Goal: Task Accomplishment & Management: Manage account settings

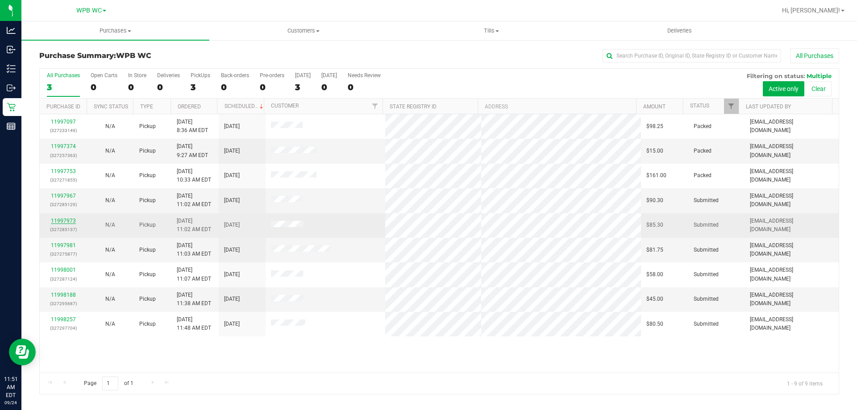
click at [65, 221] on link "11997973" at bounding box center [63, 221] width 25 height 6
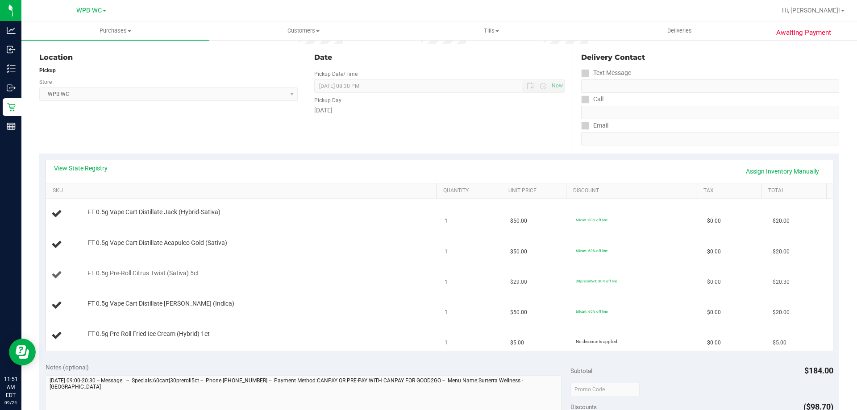
scroll to position [179, 0]
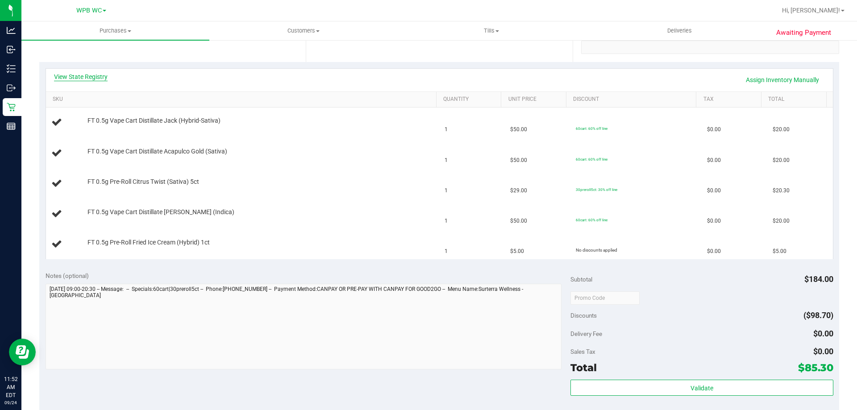
click at [93, 75] on link "View State Registry" at bounding box center [81, 76] width 54 height 9
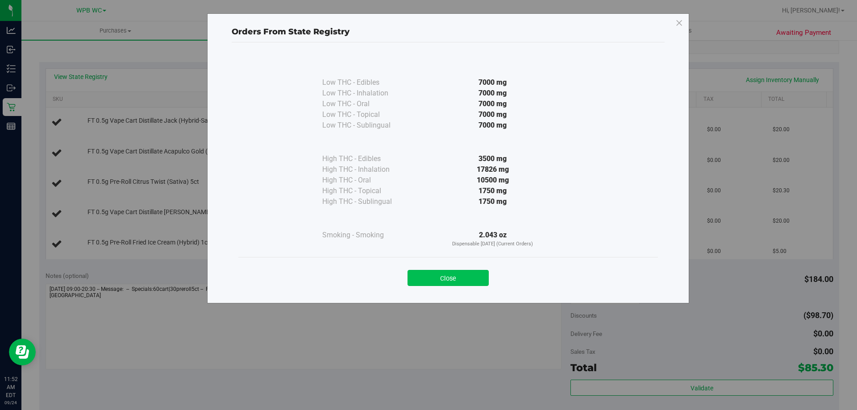
click at [475, 280] on button "Close" at bounding box center [448, 278] width 81 height 16
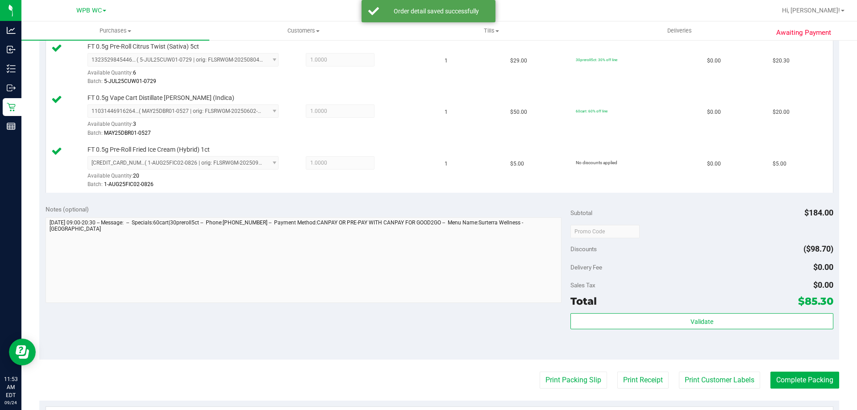
scroll to position [357, 0]
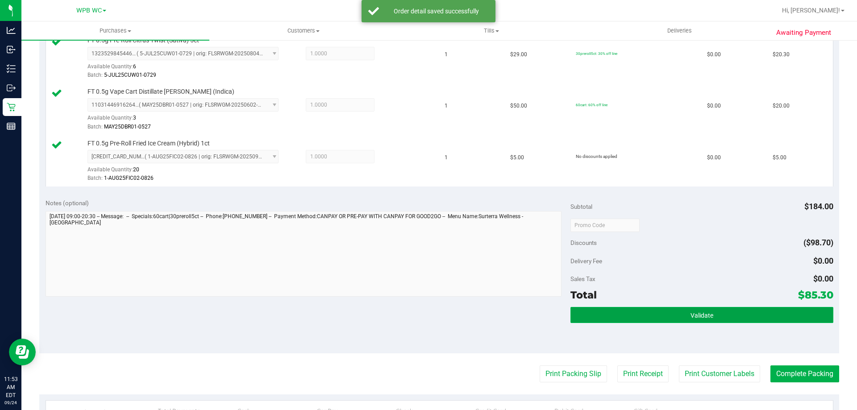
click at [734, 316] on button "Validate" at bounding box center [702, 315] width 263 height 16
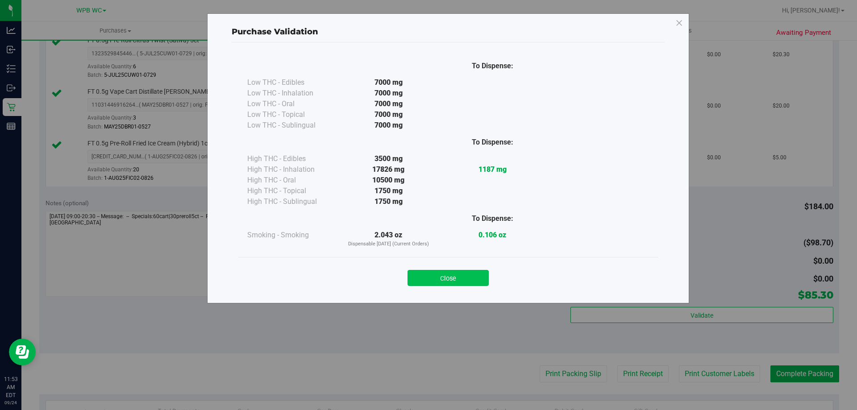
click at [474, 271] on button "Close" at bounding box center [448, 278] width 81 height 16
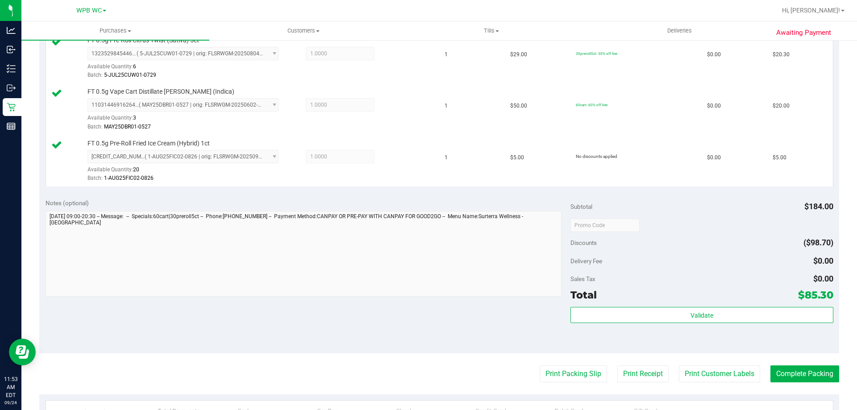
click at [558, 383] on purchase-details "Back Edit Purchase Cancel Purchase View Profile # 11997973 BioTrack ID: - Submi…" at bounding box center [439, 126] width 800 height 871
click at [548, 356] on purchase-details "Back Edit Purchase Cancel Purchase View Profile # 11997973 BioTrack ID: - Submi…" at bounding box center [439, 126] width 800 height 871
click at [556, 372] on button "Print Packing Slip" at bounding box center [573, 374] width 67 height 17
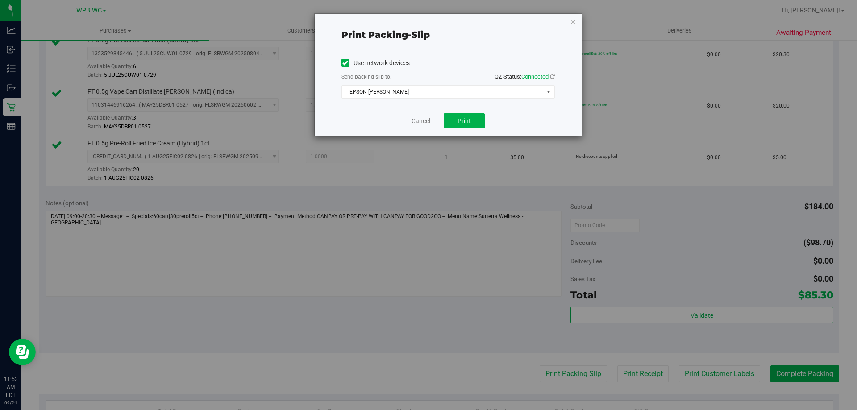
click at [461, 130] on div "Cancel Print" at bounding box center [448, 121] width 213 height 30
click at [462, 116] on button "Print" at bounding box center [464, 120] width 41 height 15
click at [420, 123] on link "Cancel" at bounding box center [421, 121] width 19 height 9
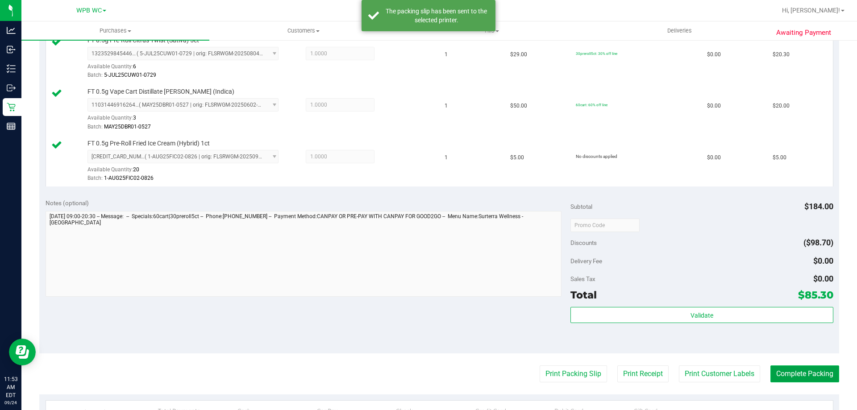
click at [820, 375] on button "Complete Packing" at bounding box center [805, 374] width 69 height 17
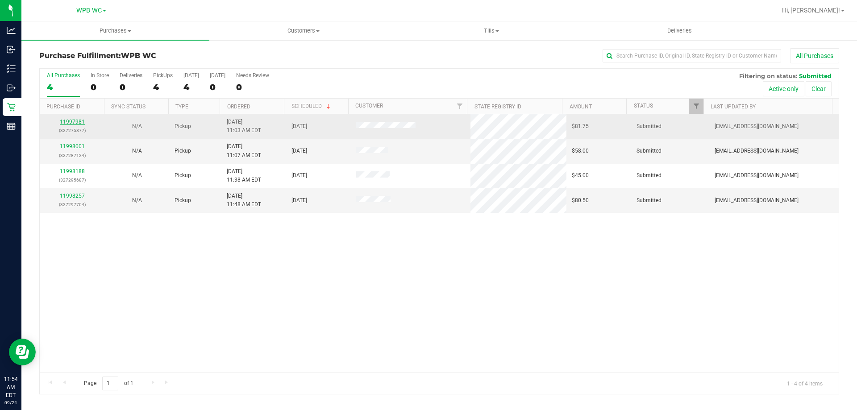
click at [67, 123] on link "11997981" at bounding box center [72, 122] width 25 height 6
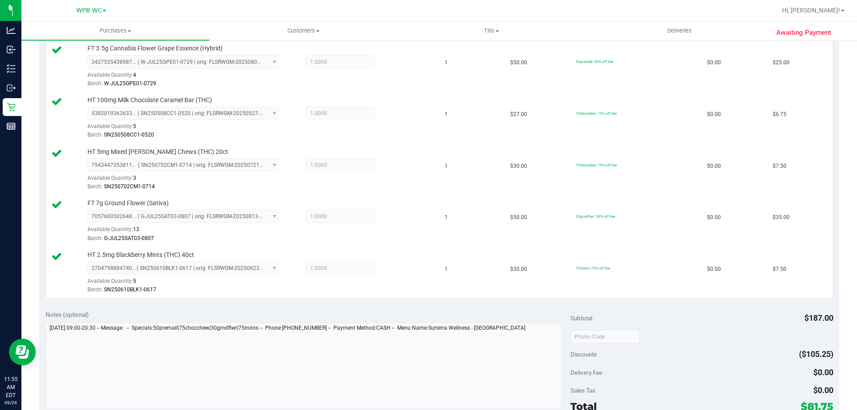
scroll to position [402, 0]
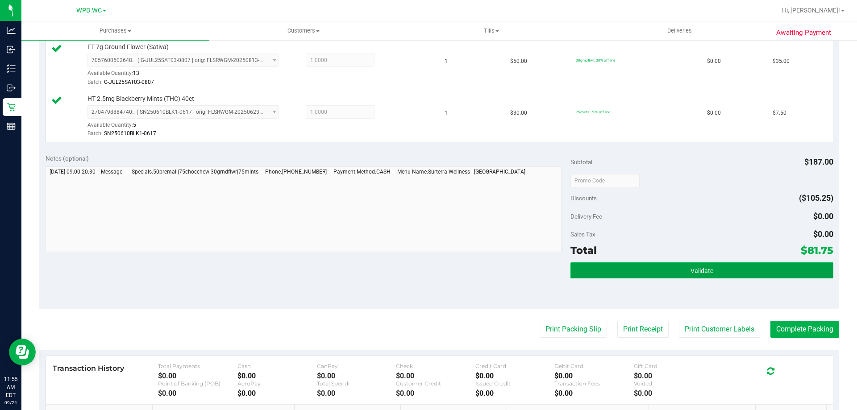
click at [707, 275] on span "Validate" at bounding box center [702, 270] width 23 height 7
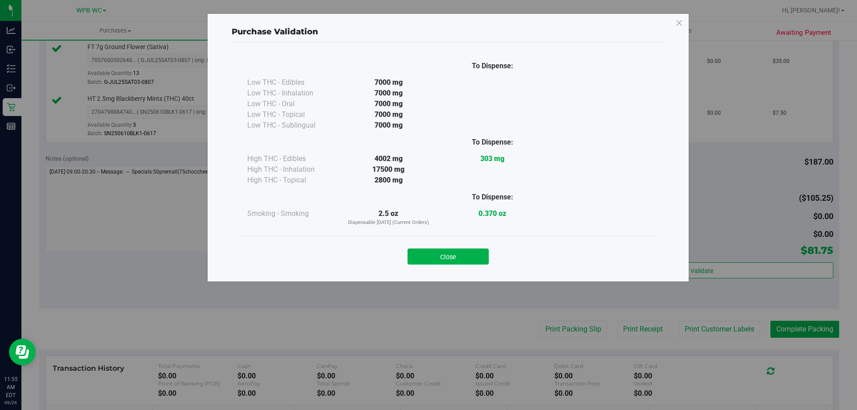
click at [463, 268] on div "Close" at bounding box center [448, 254] width 420 height 36
click at [461, 258] on button "Close" at bounding box center [448, 257] width 81 height 16
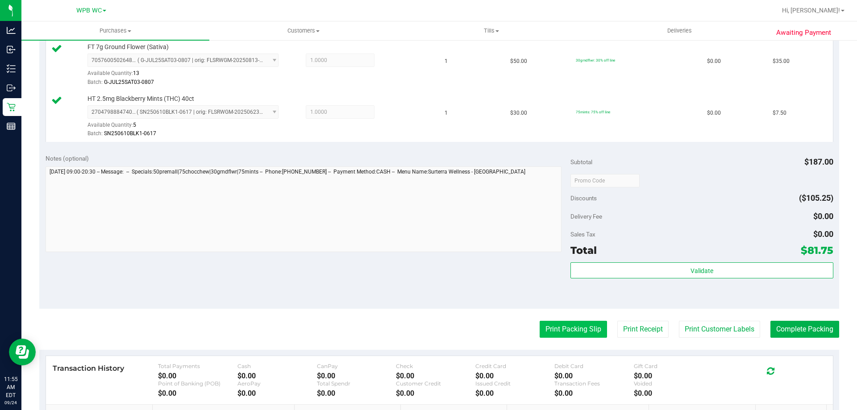
click at [552, 336] on button "Print Packing Slip" at bounding box center [573, 329] width 67 height 17
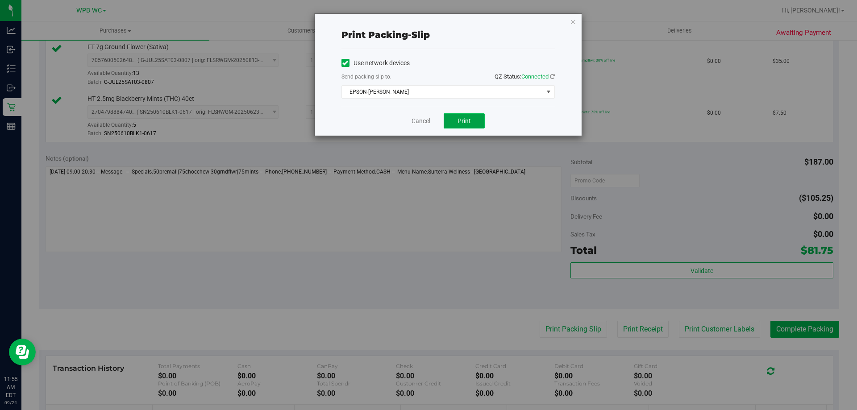
click at [462, 123] on span "Print" at bounding box center [464, 120] width 13 height 7
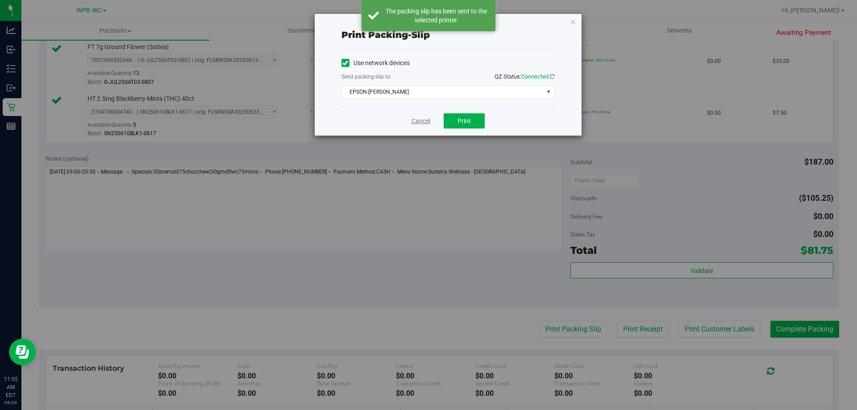
click at [426, 123] on link "Cancel" at bounding box center [421, 121] width 19 height 9
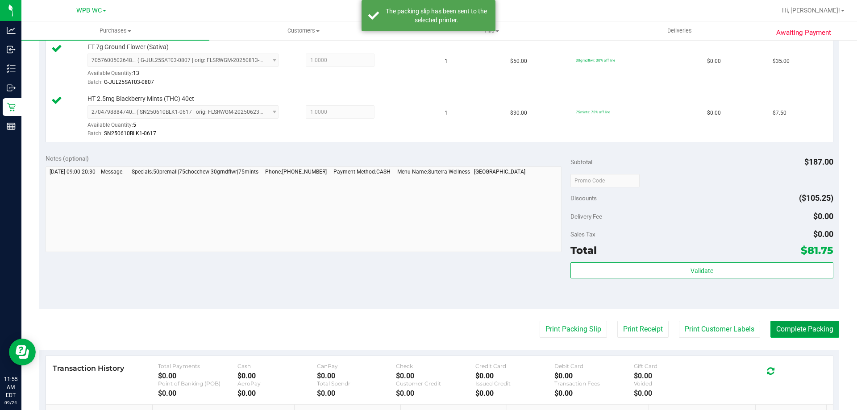
click at [821, 334] on button "Complete Packing" at bounding box center [805, 329] width 69 height 17
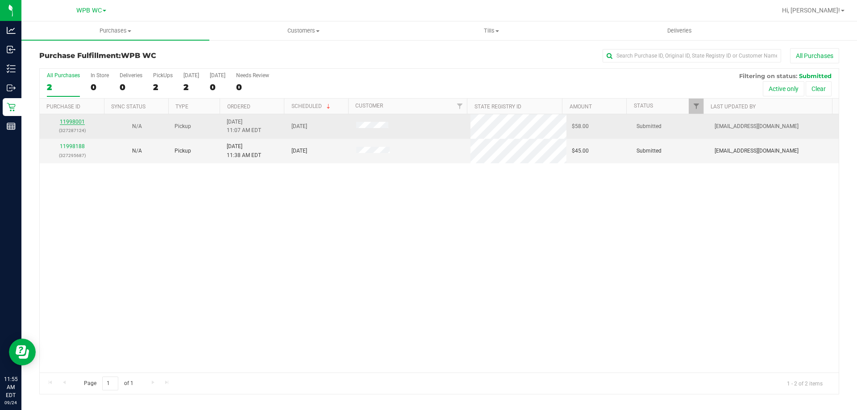
click at [76, 121] on link "11998001" at bounding box center [72, 122] width 25 height 6
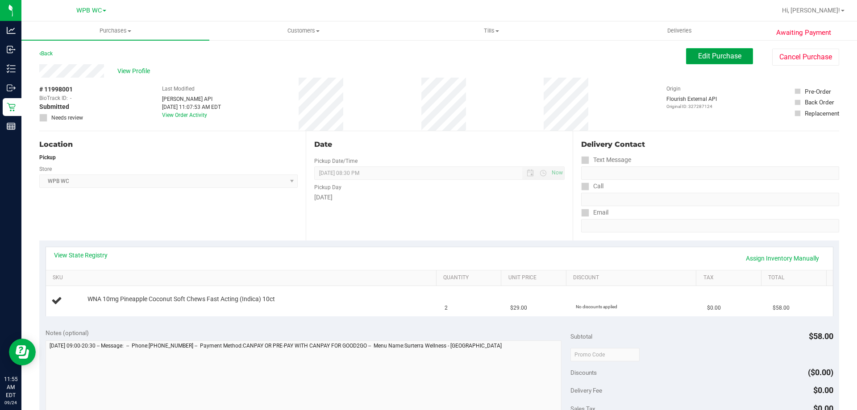
click at [686, 51] on button "Edit Purchase" at bounding box center [719, 56] width 67 height 16
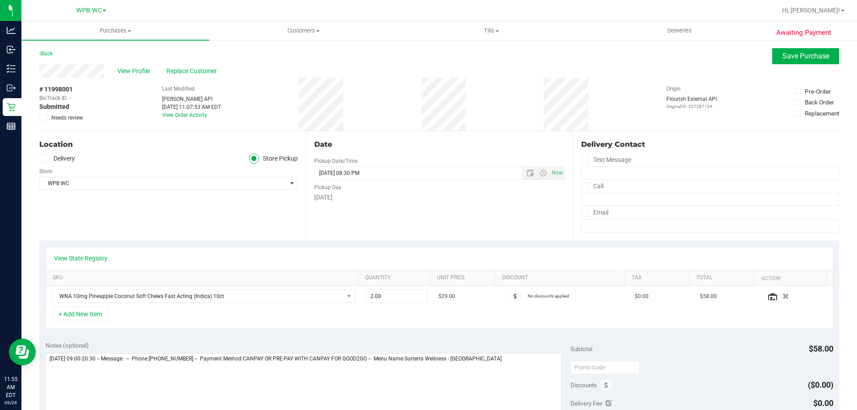
click at [42, 118] on icon at bounding box center [44, 118] width 6 height 0
click at [0, 0] on input "Needs review" at bounding box center [0, 0] width 0 height 0
click at [547, 378] on textarea at bounding box center [304, 397] width 517 height 86
type textarea "[DATE] 09:00-20:30 -- Message: -- Phone:[PHONE_NUMBER] -- Payment Method:CANPAY…"
click at [799, 57] on span "Save Purchase" at bounding box center [806, 56] width 47 height 8
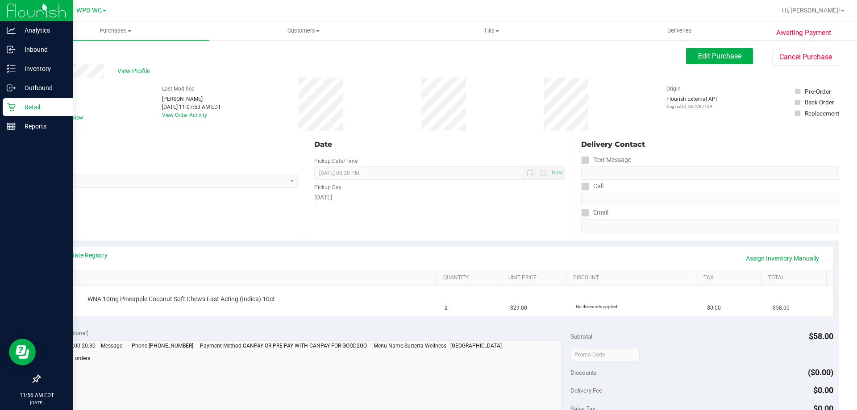
click at [36, 108] on p "Retail" at bounding box center [43, 107] width 54 height 11
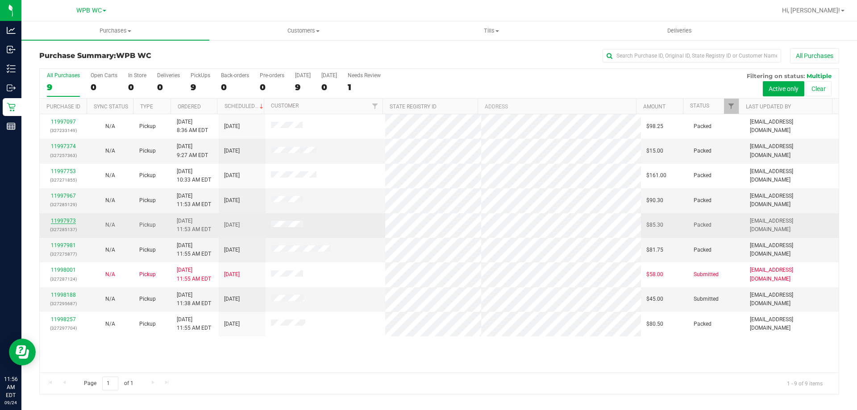
click at [70, 219] on link "11997973" at bounding box center [63, 221] width 25 height 6
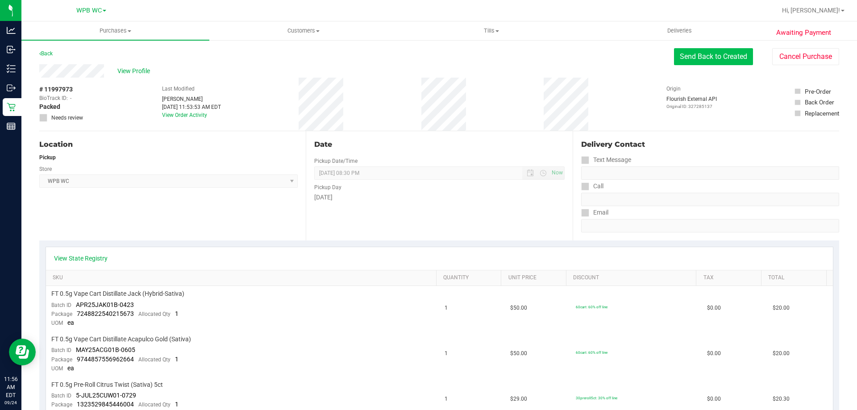
click at [681, 53] on button "Send Back to Created" at bounding box center [713, 56] width 79 height 17
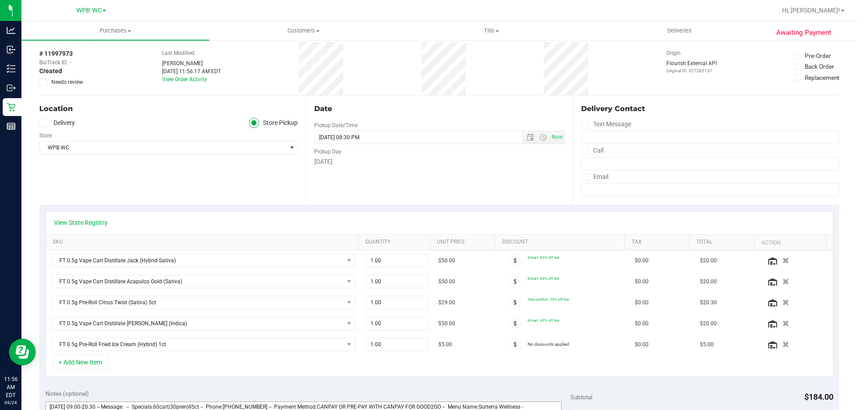
scroll to position [89, 0]
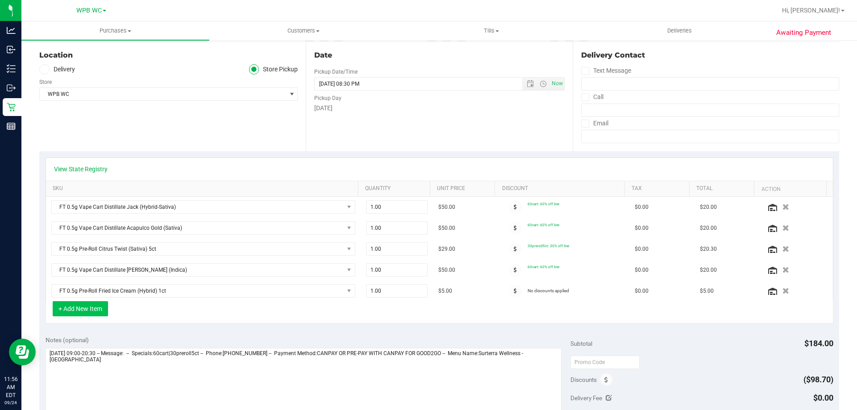
click at [76, 304] on button "+ Add New Item" at bounding box center [80, 308] width 55 height 15
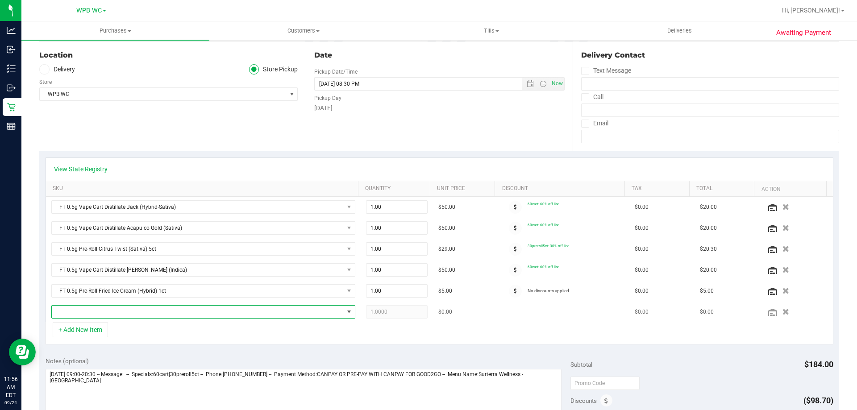
click at [86, 311] on span "NO DATA FOUND" at bounding box center [198, 312] width 292 height 13
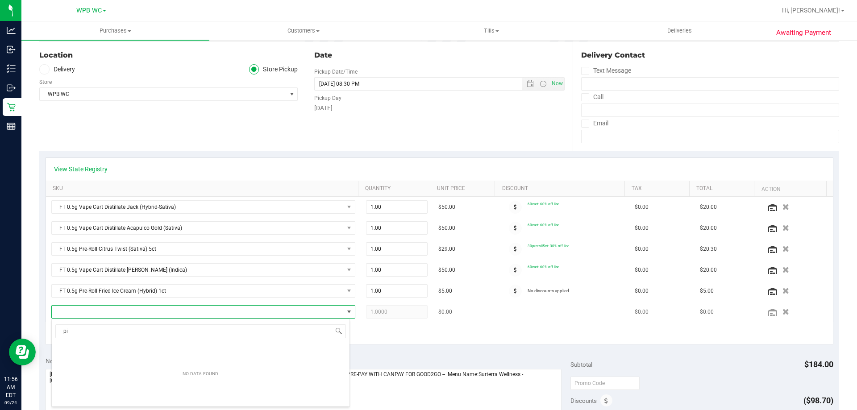
scroll to position [0, 0]
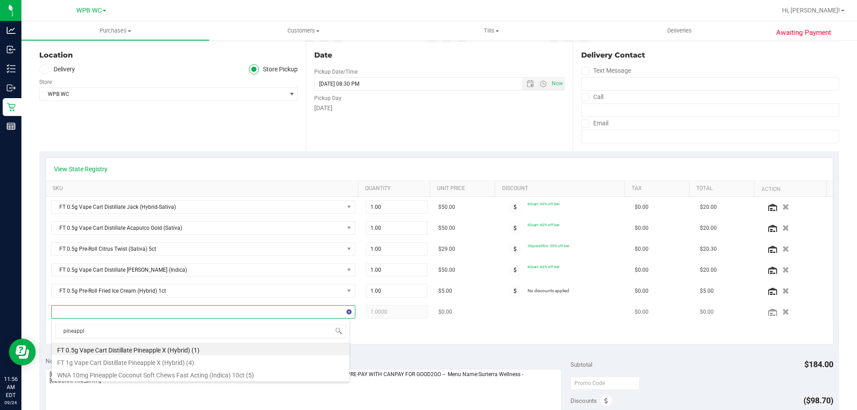
type input "pineapple"
click at [179, 372] on li "WNA 10mg Pineapple Coconut Soft Chews Fast Acting (Indica) 10ct (5)" at bounding box center [201, 374] width 298 height 13
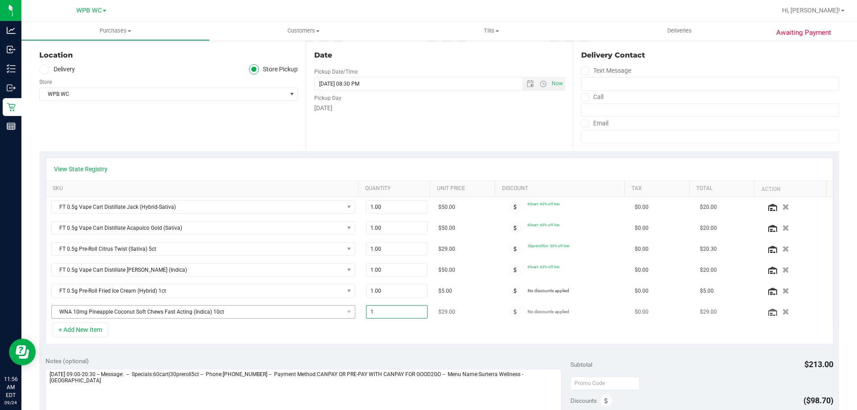
drag, startPoint x: 392, startPoint y: 312, endPoint x: 296, endPoint y: 313, distance: 95.5
click at [296, 313] on tr "WNA 10mg Pineapple Coconut Soft Chews Fast Acting (Indica) 10ct 1.00 1 $29.00 N…" at bounding box center [439, 312] width 787 height 21
type input "2"
type input "2.00"
click at [442, 343] on div "+ Add New Item" at bounding box center [440, 333] width 788 height 22
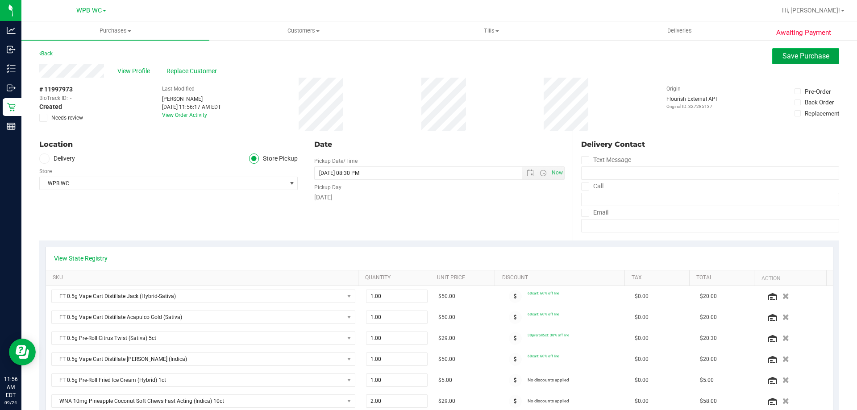
click at [815, 58] on span "Save Purchase" at bounding box center [806, 56] width 47 height 8
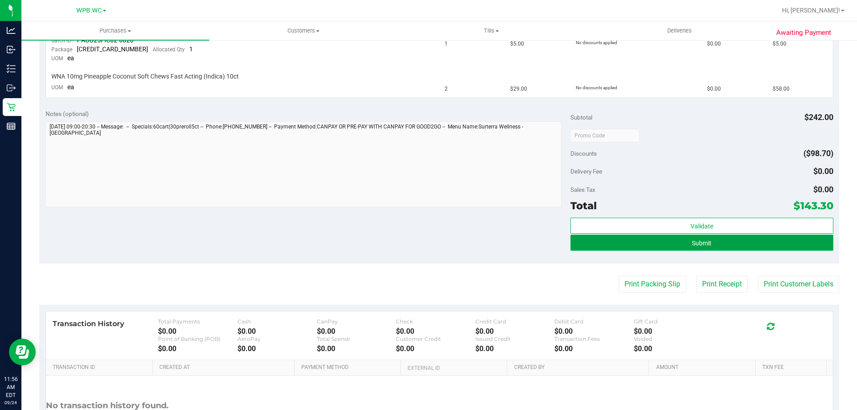
click at [742, 243] on button "Submit" at bounding box center [702, 243] width 263 height 16
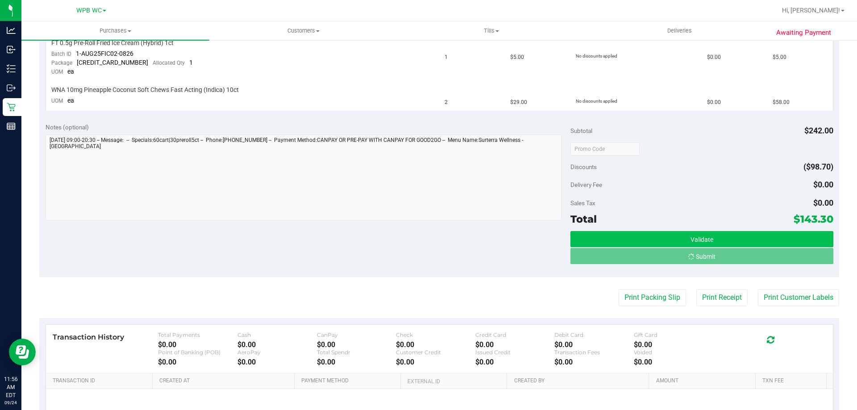
scroll to position [420, 0]
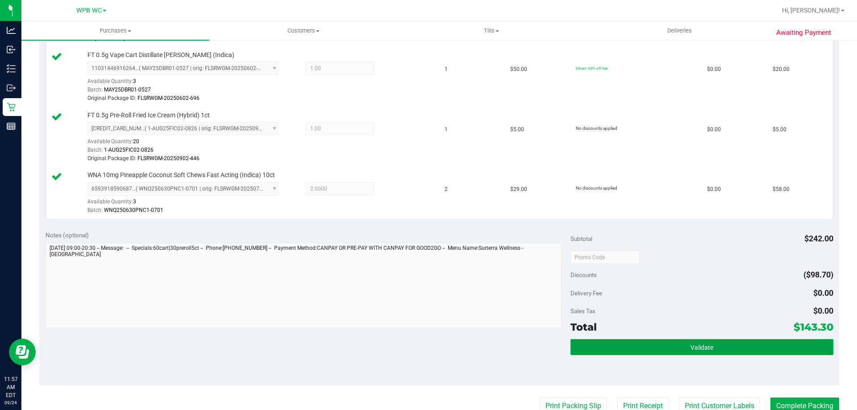
click at [784, 353] on button "Validate" at bounding box center [702, 347] width 263 height 16
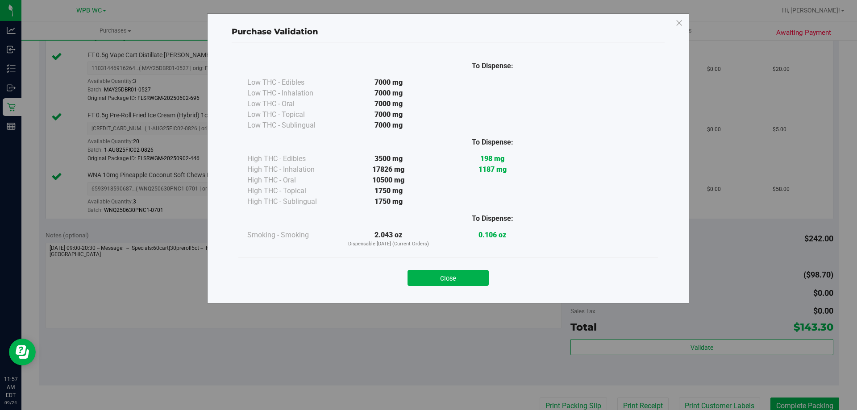
click at [452, 268] on div "Close" at bounding box center [448, 275] width 406 height 22
click at [448, 279] on button "Close" at bounding box center [448, 278] width 81 height 16
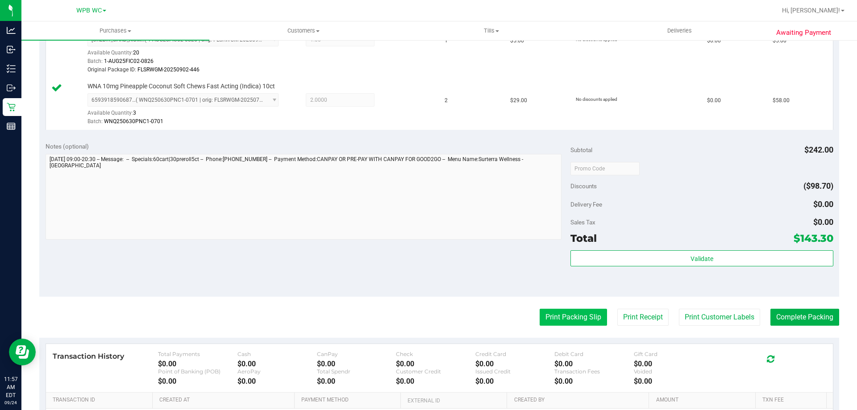
scroll to position [509, 0]
click at [568, 318] on button "Print Packing Slip" at bounding box center [573, 316] width 67 height 17
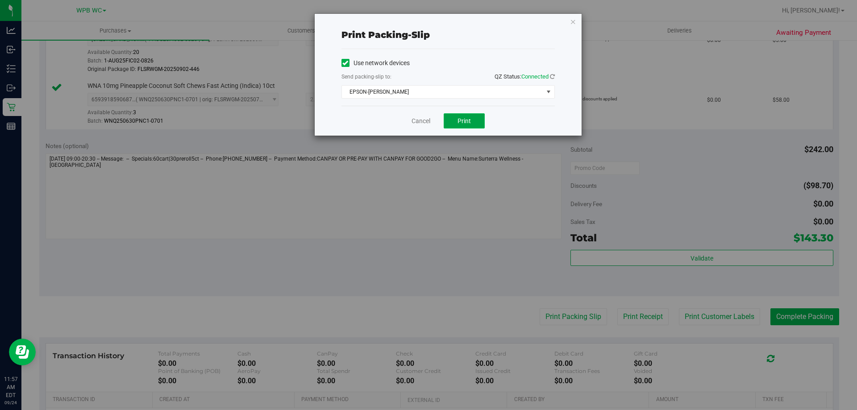
click at [465, 124] on span "Print" at bounding box center [464, 120] width 13 height 7
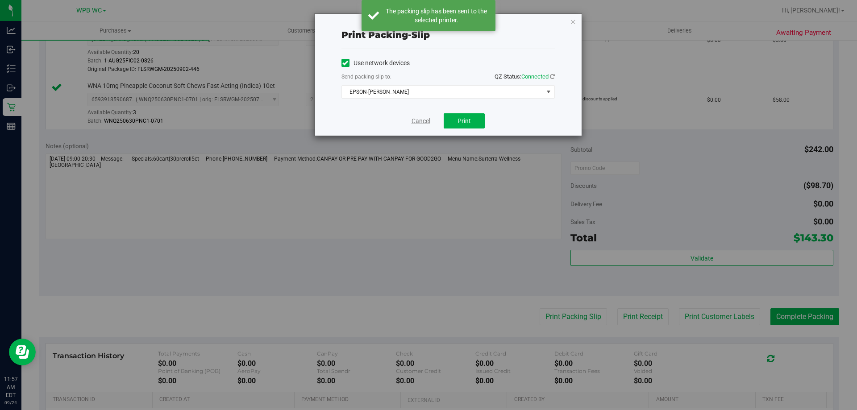
click at [420, 122] on link "Cancel" at bounding box center [421, 121] width 19 height 9
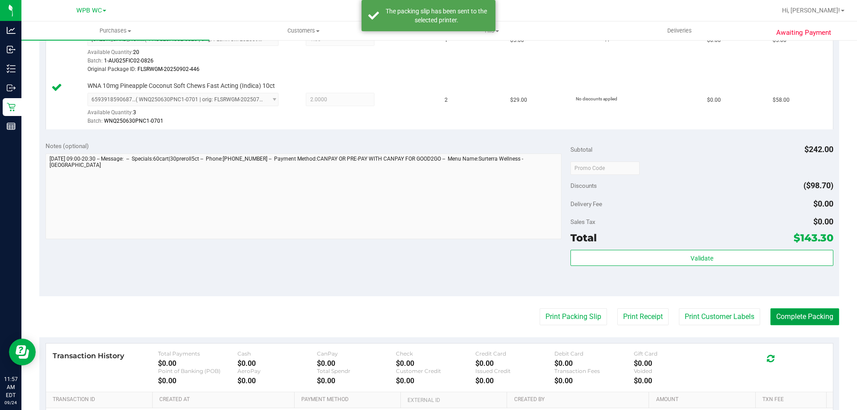
click at [813, 309] on button "Complete Packing" at bounding box center [805, 316] width 69 height 17
